Goal: Task Accomplishment & Management: Use online tool/utility

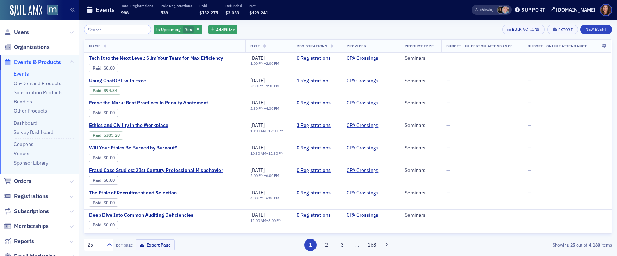
click at [22, 73] on link "Events" at bounding box center [21, 74] width 15 height 6
click at [18, 75] on link "Events" at bounding box center [21, 74] width 15 height 6
click at [17, 75] on link "Events" at bounding box center [21, 74] width 15 height 6
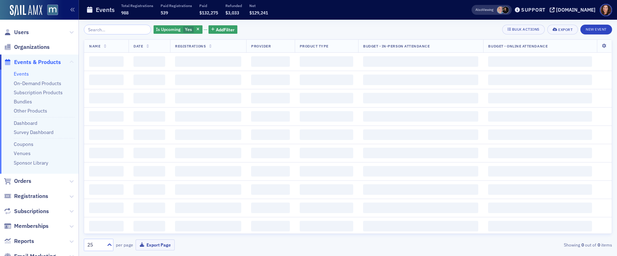
drag, startPoint x: 189, startPoint y: 30, endPoint x: 67, endPoint y: 63, distance: 126.7
click at [197, 30] on icon "button" at bounding box center [198, 30] width 3 height 4
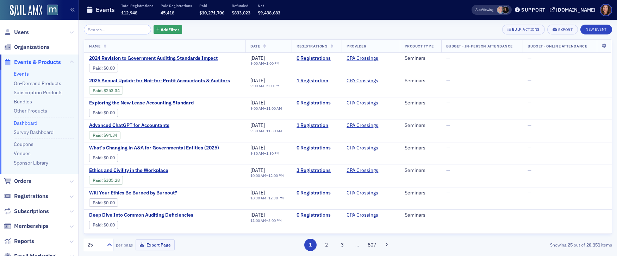
click at [25, 123] on link "Dashboard" at bounding box center [26, 123] width 24 height 6
click at [28, 131] on link "Survey Dashboard" at bounding box center [34, 132] width 40 height 6
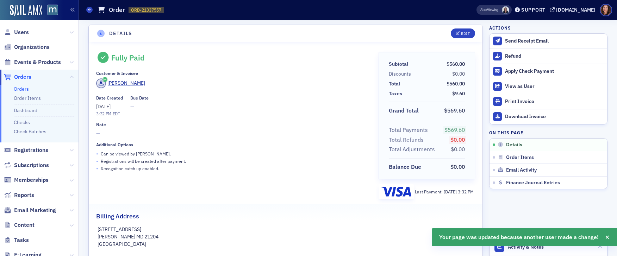
drag, startPoint x: 14, startPoint y: 89, endPoint x: 19, endPoint y: 89, distance: 5.3
click at [14, 89] on link "Orders" at bounding box center [21, 89] width 15 height 6
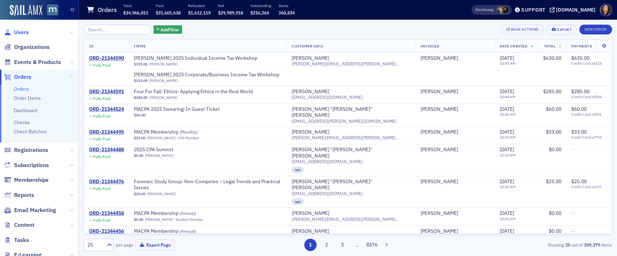
click at [16, 30] on span "Users" at bounding box center [21, 33] width 15 height 8
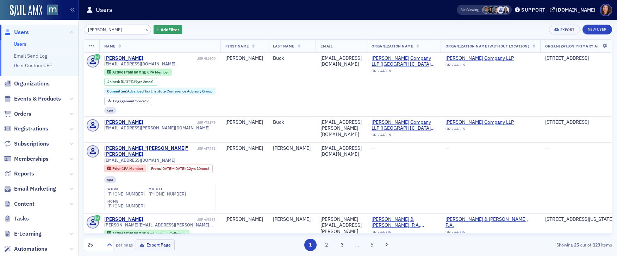
scroll to position [0, 0]
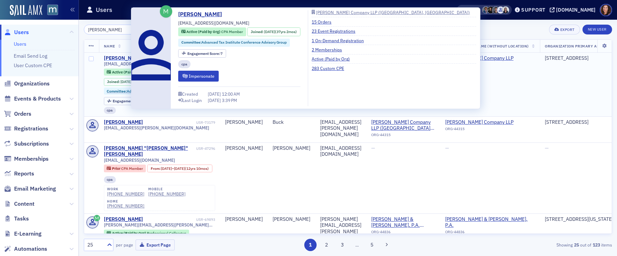
type input "[PERSON_NAME]"
click at [123, 57] on div "[PERSON_NAME]" at bounding box center [123, 58] width 39 height 6
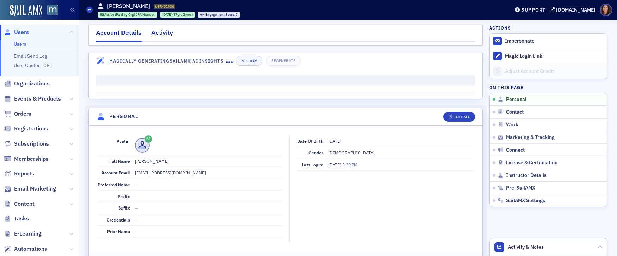
click at [159, 36] on div "Activity" at bounding box center [161, 34] width 21 height 13
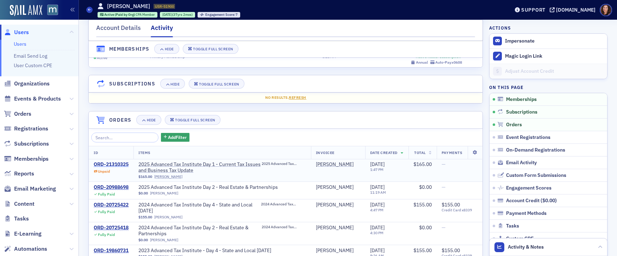
click at [119, 164] on div "ORD-21310325" at bounding box center [111, 165] width 35 height 6
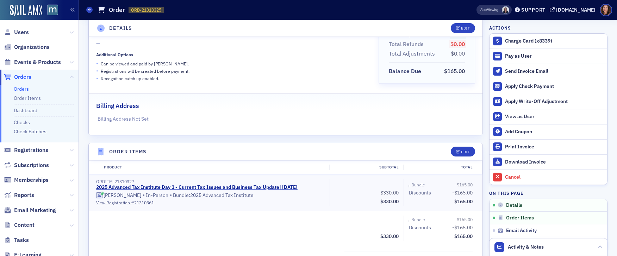
scroll to position [167, 0]
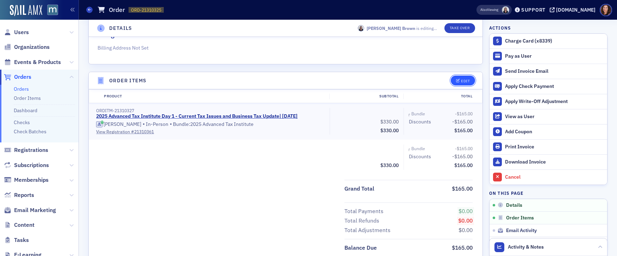
click at [462, 78] on button "Edit" at bounding box center [463, 81] width 24 height 10
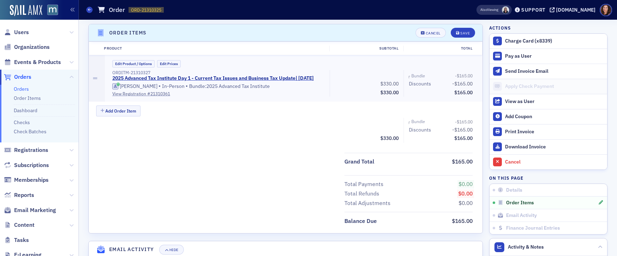
scroll to position [216, 0]
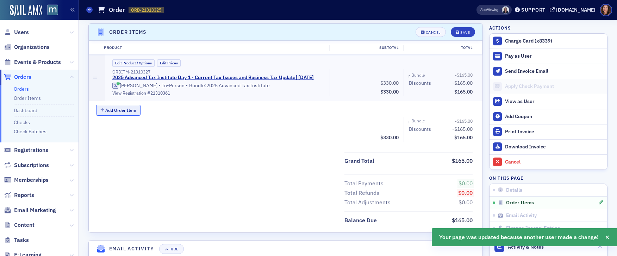
click at [112, 114] on button "Add Order Item" at bounding box center [118, 110] width 44 height 11
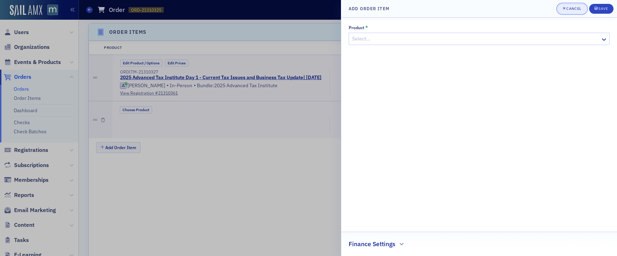
click at [573, 7] on div "Cancel" at bounding box center [573, 9] width 15 height 4
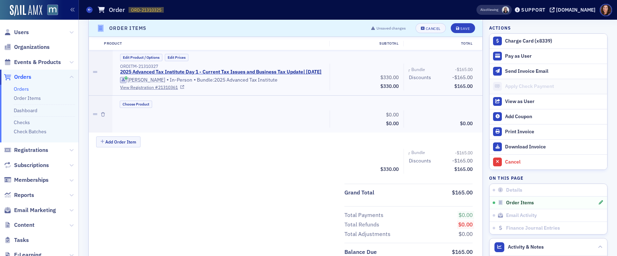
scroll to position [183, 0]
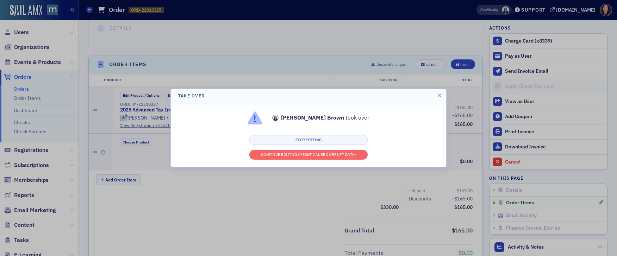
click at [431, 63] on div at bounding box center [308, 128] width 617 height 256
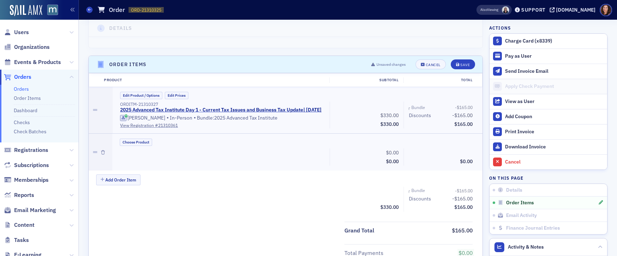
click at [429, 66] on div at bounding box center [308, 128] width 617 height 256
click at [426, 63] on div at bounding box center [308, 128] width 617 height 256
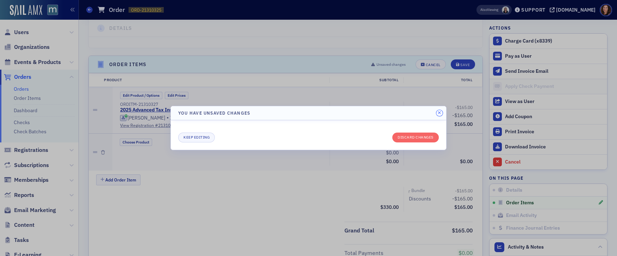
click at [439, 112] on icon "button" at bounding box center [439, 113] width 3 height 4
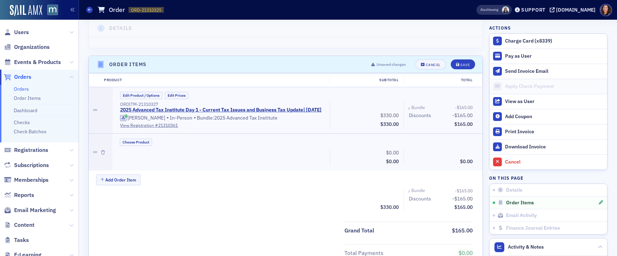
click at [14, 36] on div at bounding box center [308, 128] width 617 height 256
click at [20, 32] on div at bounding box center [308, 128] width 617 height 256
click at [19, 35] on div at bounding box center [308, 128] width 617 height 256
click at [42, 60] on div at bounding box center [308, 128] width 617 height 256
click at [39, 62] on div at bounding box center [308, 128] width 617 height 256
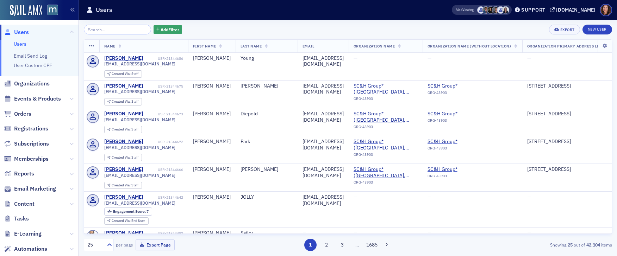
click at [107, 29] on input "search" at bounding box center [117, 30] width 67 height 10
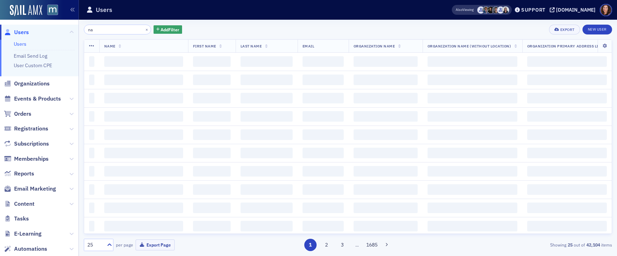
type input "n"
type input "j"
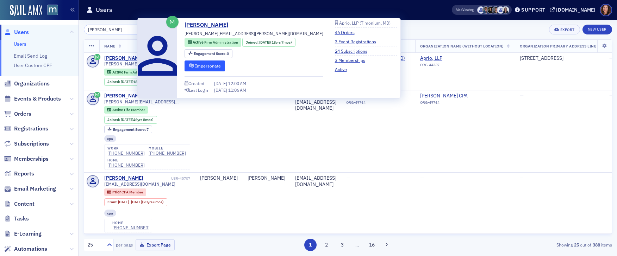
type input "kim fitz"
click at [208, 64] on button "Impersonate" at bounding box center [205, 66] width 41 height 11
